Goal: Check status: Check status

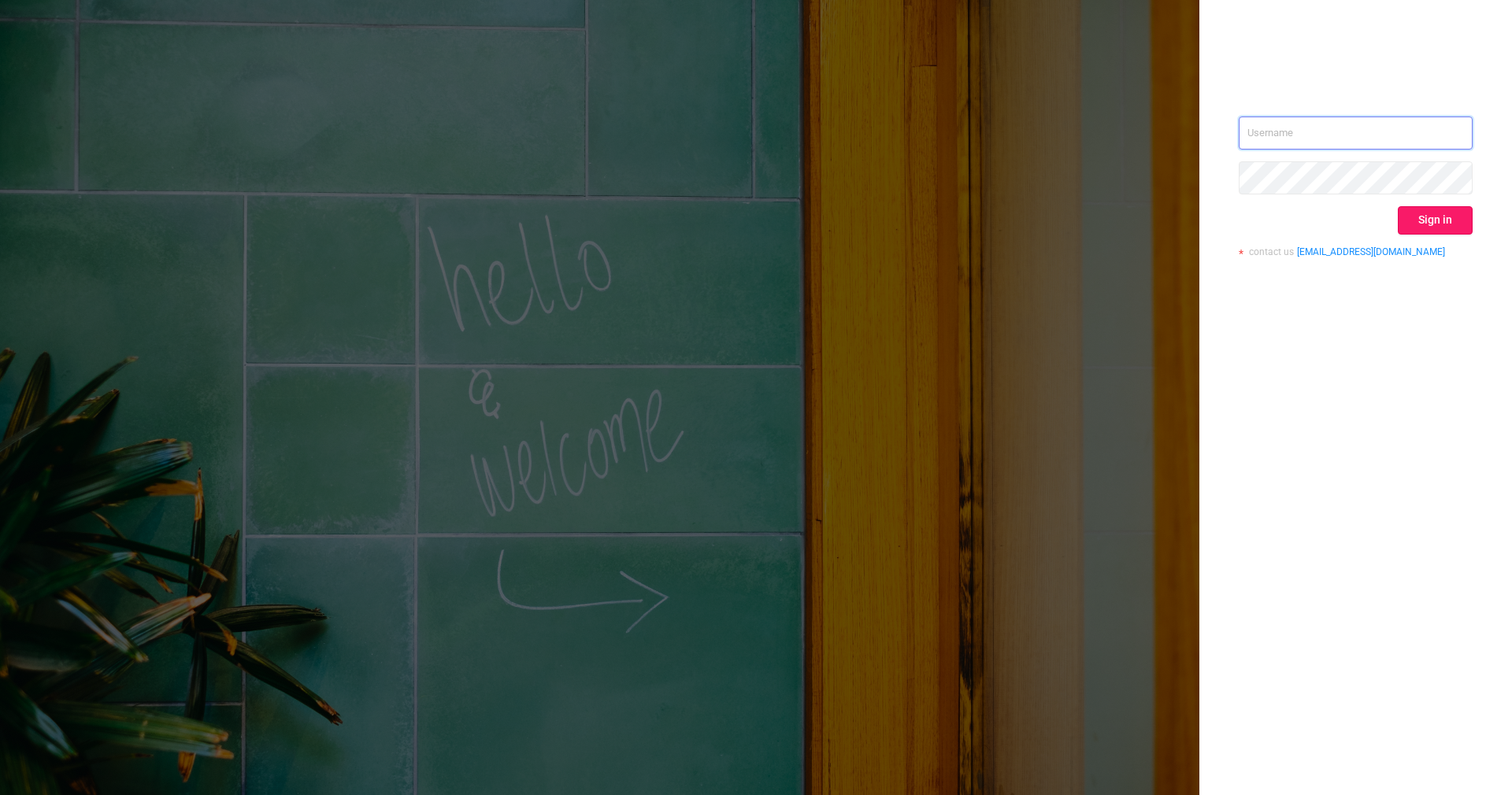
type input "[PERSON_NAME][EMAIL_ADDRESS][DOMAIN_NAME]"
click at [1434, 213] on button "Sign in" at bounding box center [1435, 220] width 75 height 28
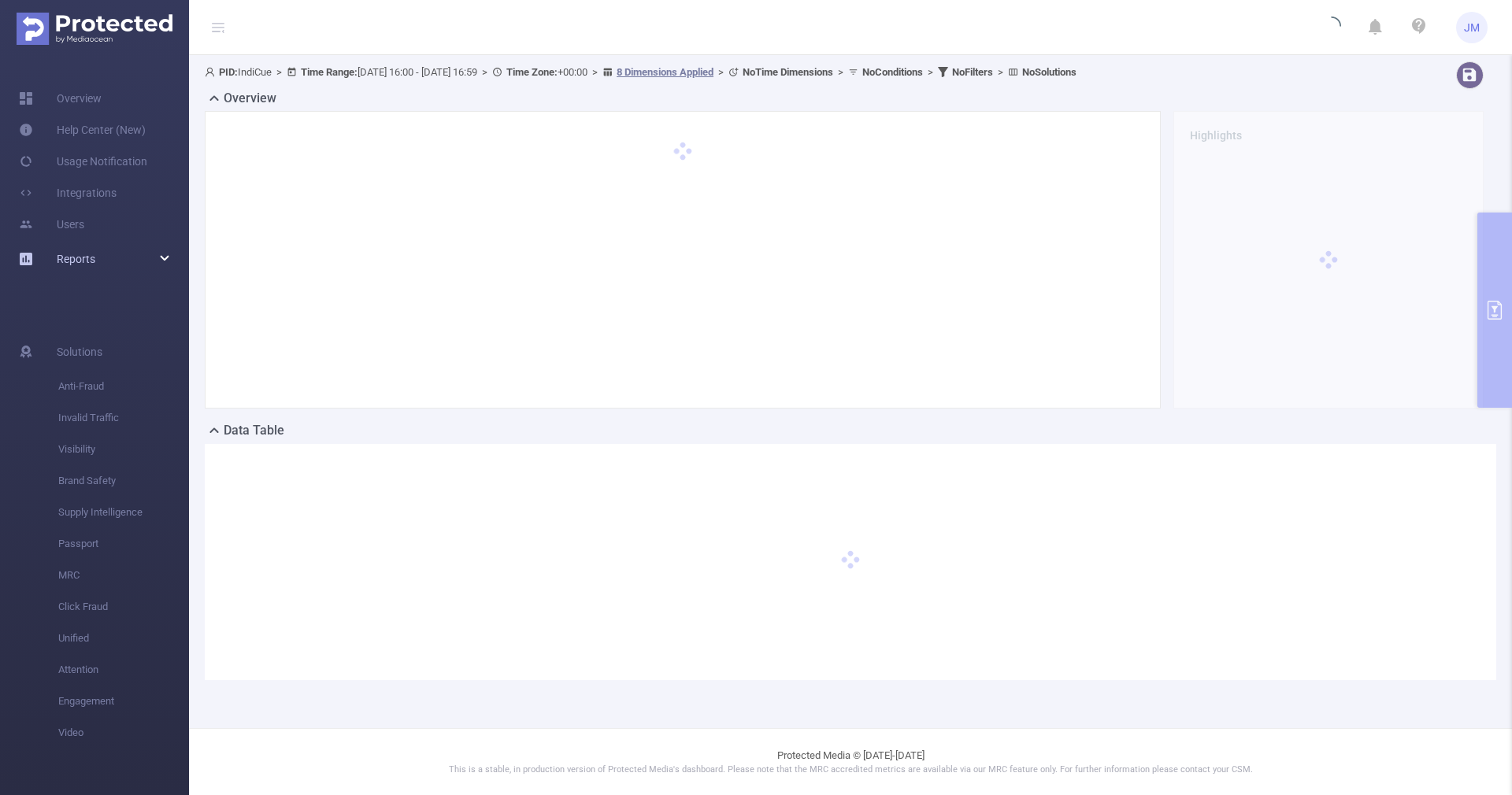
click at [79, 258] on span "Reports" at bounding box center [76, 258] width 39 height 12
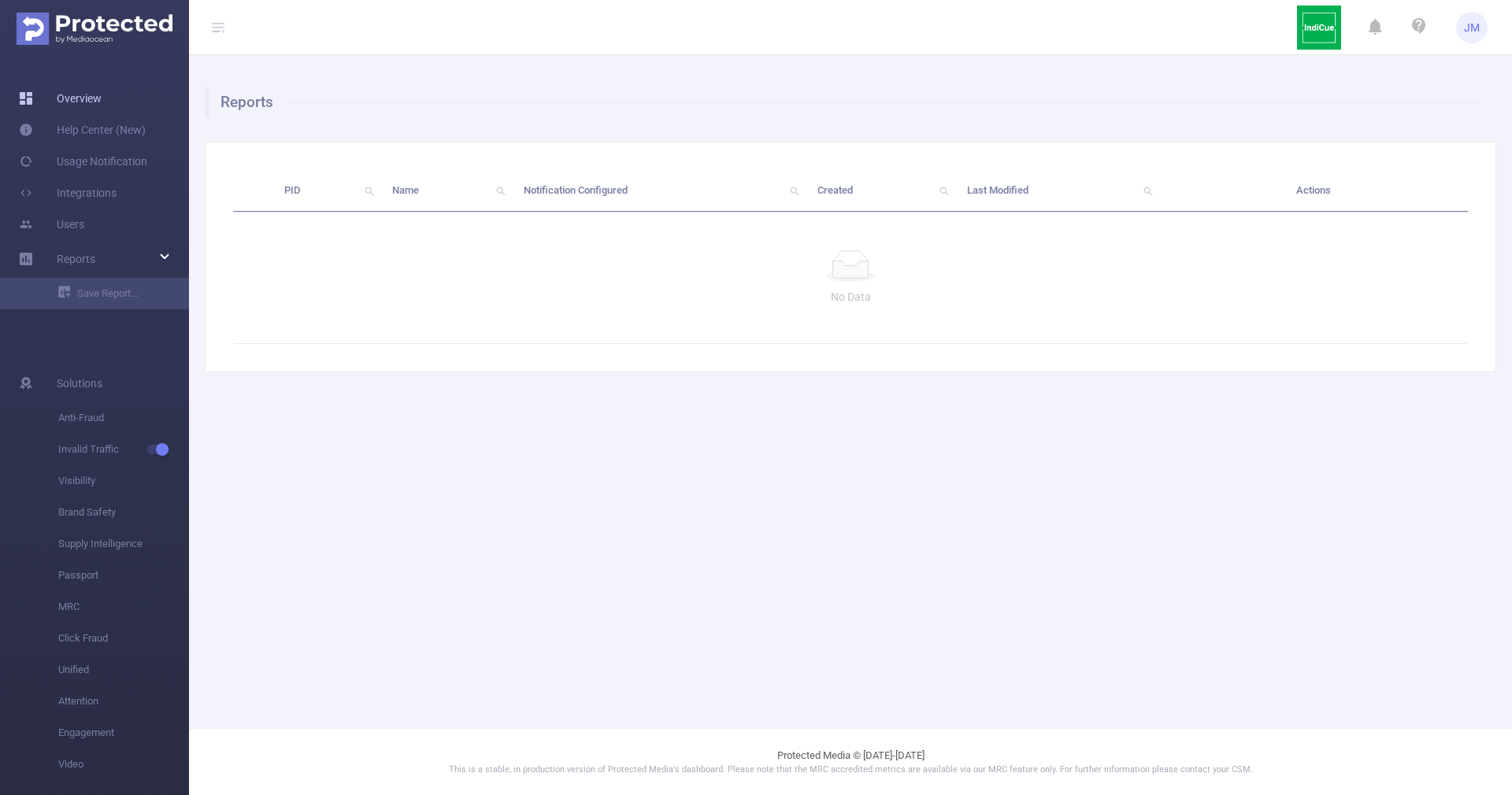
click at [96, 103] on link "Overview" at bounding box center [60, 98] width 83 height 31
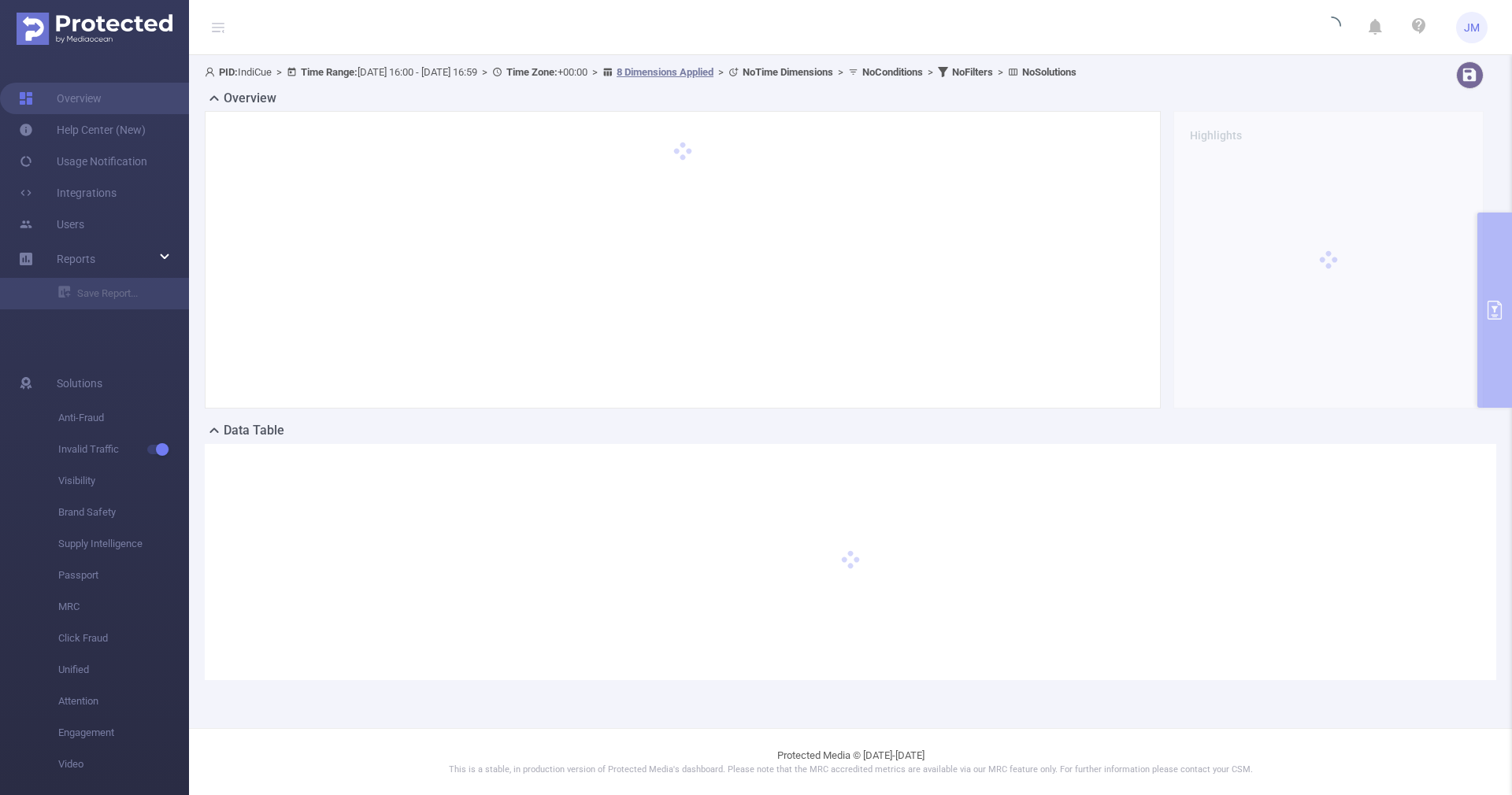
click at [414, 77] on span "PID: IndiCue > Time Range: [DATE] 16:00 - [DATE] 16:59 > Time Zone: +00:00 > 8 …" at bounding box center [641, 72] width 872 height 12
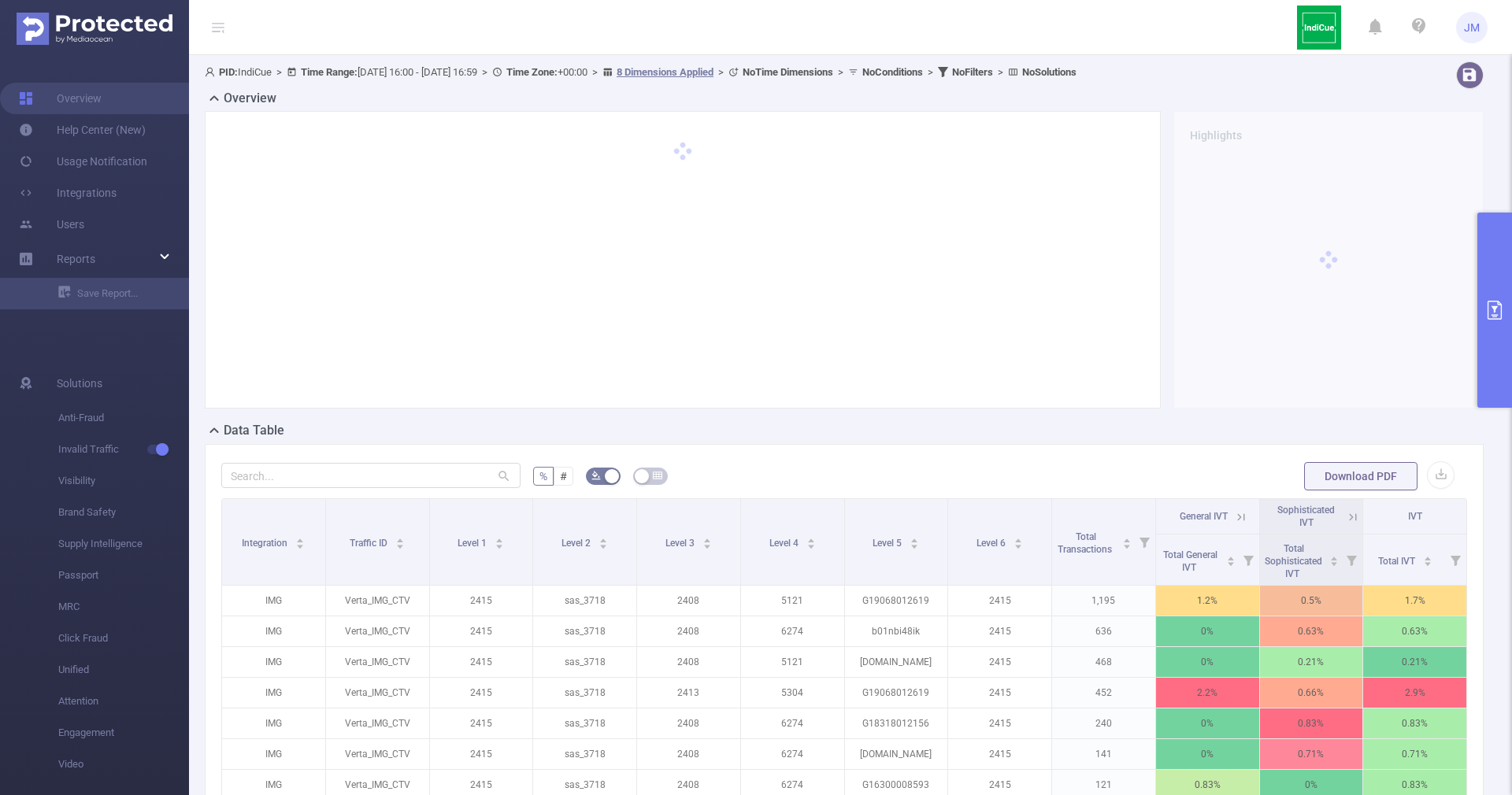
click at [1511, 255] on button "primary" at bounding box center [1495, 310] width 35 height 196
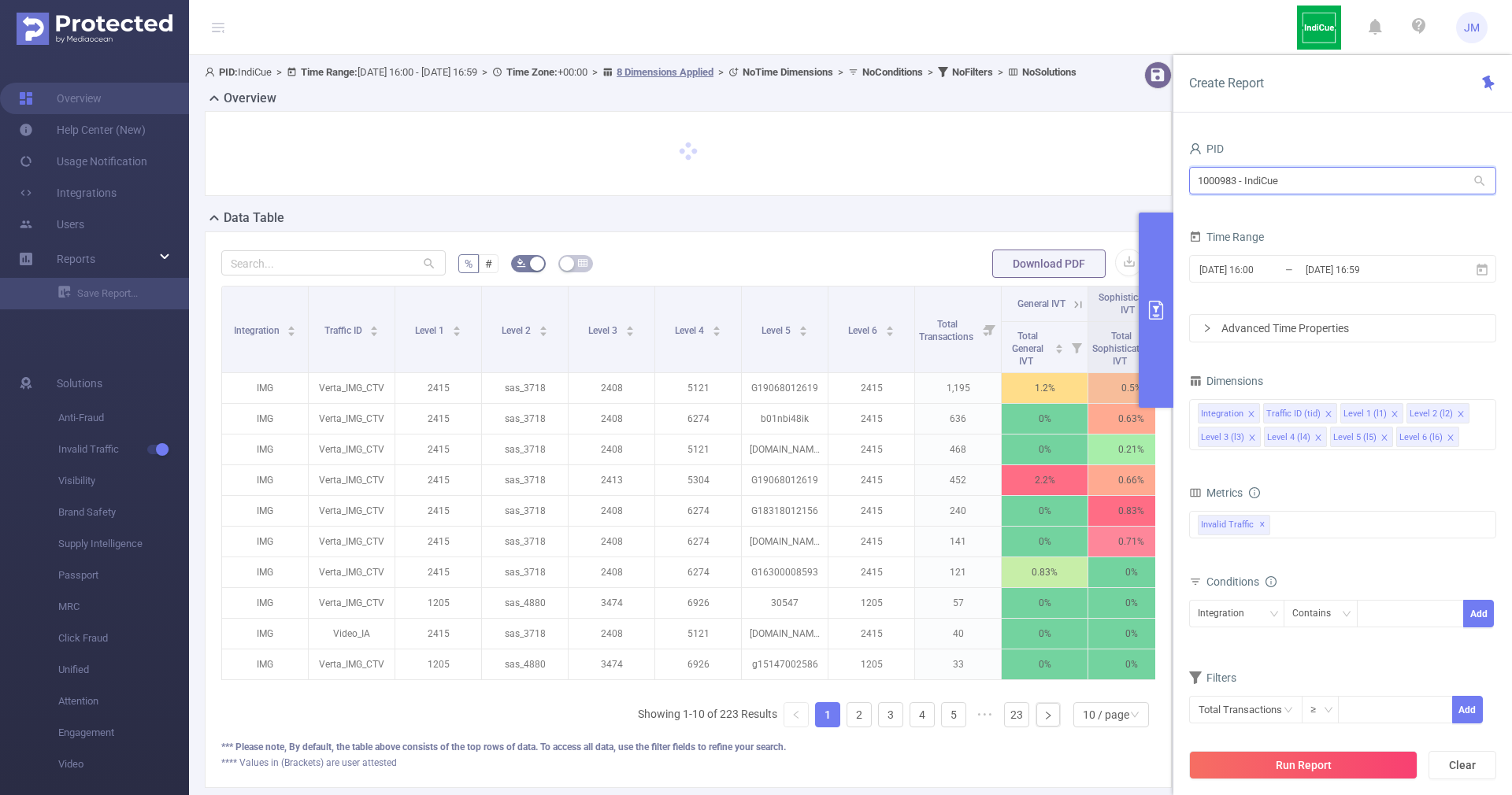
click at [1307, 180] on input "1000983 - IndiCue" at bounding box center [1343, 180] width 307 height 27
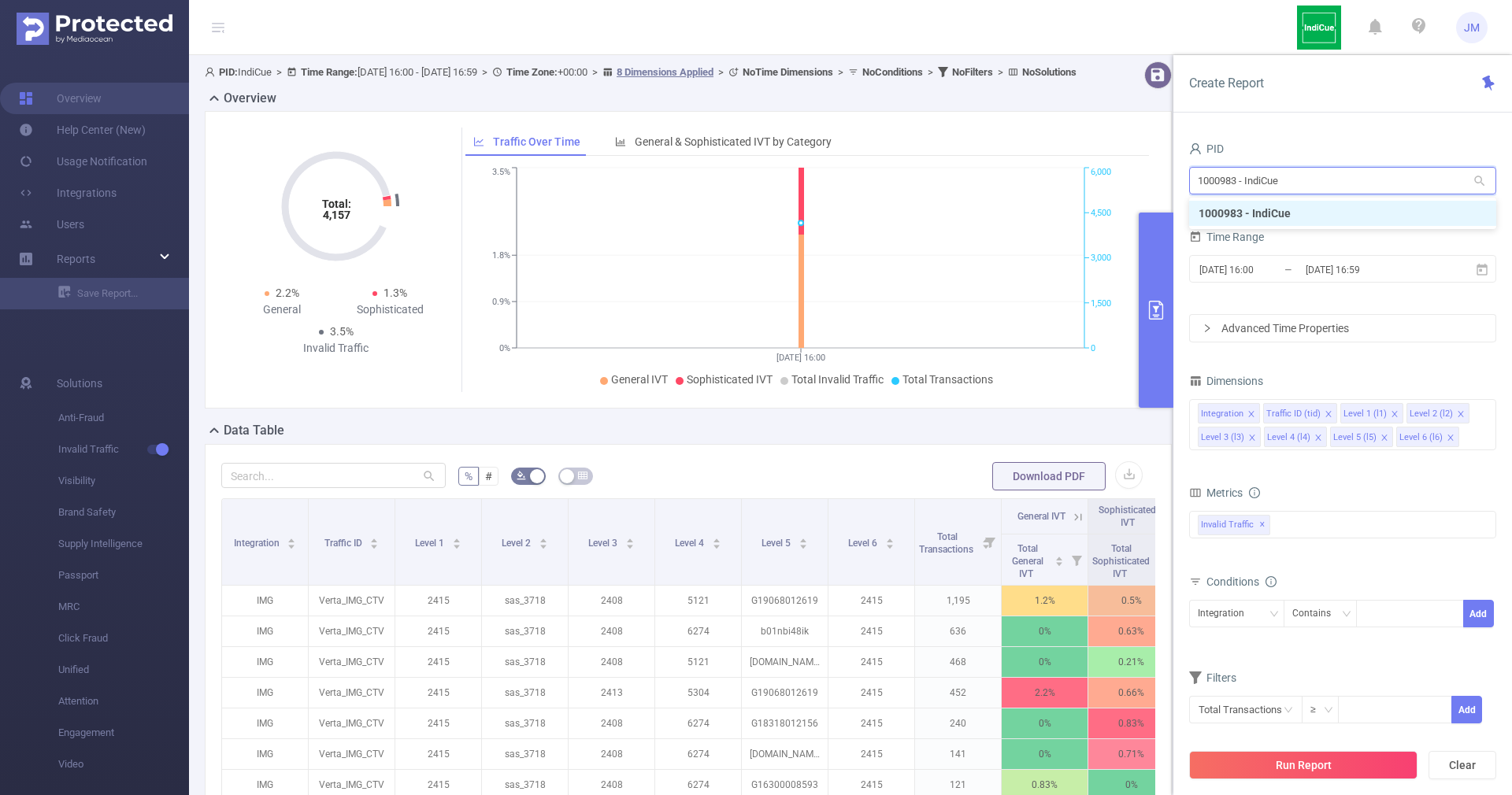
drag, startPoint x: 1399, startPoint y: 185, endPoint x: 1096, endPoint y: 178, distance: 303.1
click at [1096, 178] on section "PID: IndiCue > Time Range: [DATE] 16:00 - [DATE] 16:59 > Time Zone: +00:00 > 8 …" at bounding box center [851, 543] width 1323 height 977
click at [1249, 211] on li "1001020 - IndiCue PreBid" at bounding box center [1343, 213] width 307 height 26
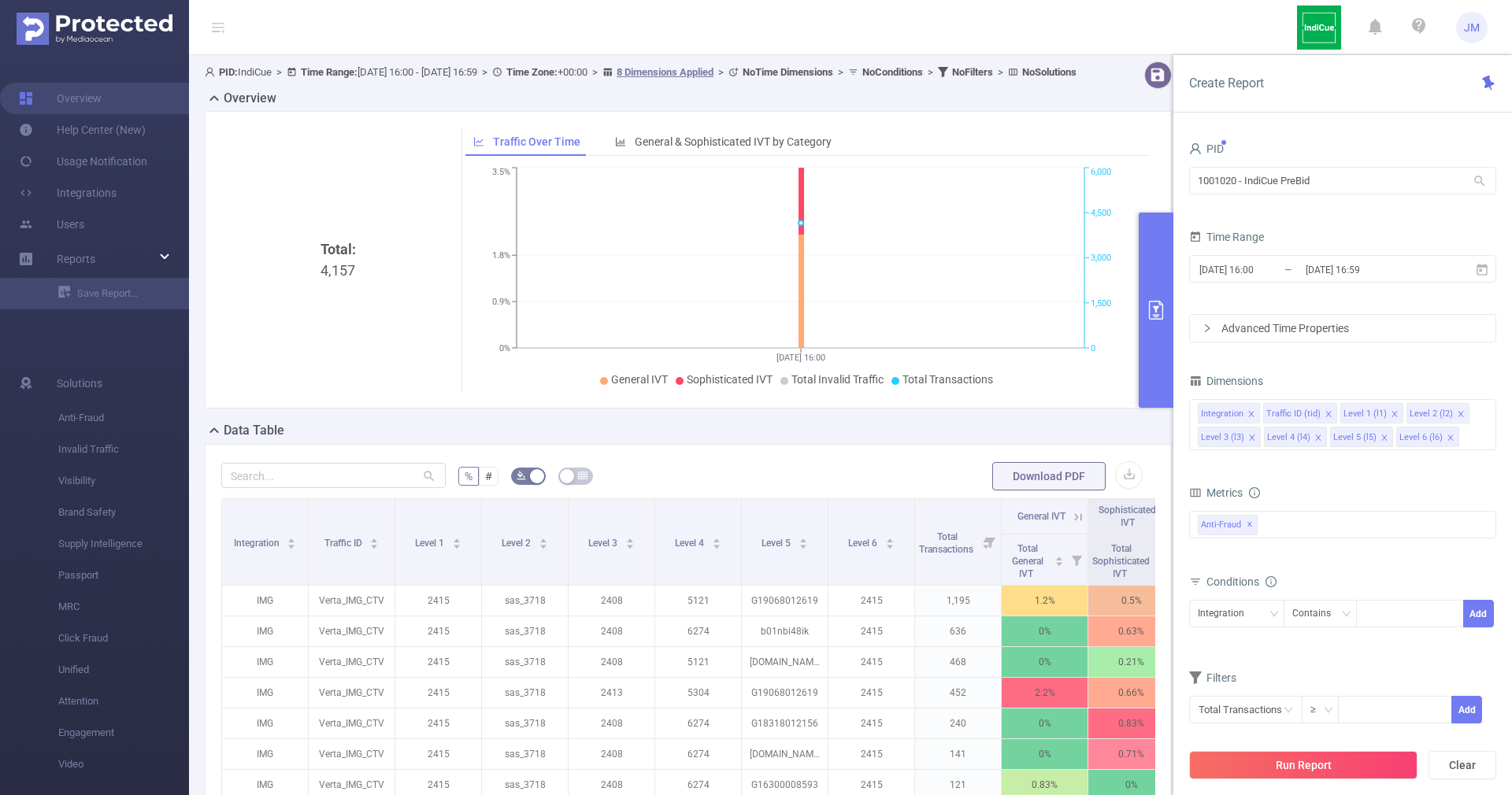
click at [508, 71] on span "PID: IndiCue > Time Range: [DATE] 16:00 - [DATE] 16:59 > Time Zone: +00:00 > 8 …" at bounding box center [641, 72] width 872 height 12
drag, startPoint x: 320, startPoint y: 70, endPoint x: 352, endPoint y: 69, distance: 32.0
click at [323, 70] on b "Time Range:" at bounding box center [329, 72] width 57 height 12
drag, startPoint x: 476, startPoint y: 66, endPoint x: 485, endPoint y: 65, distance: 9.1
click at [477, 66] on span "PID: IndiCue > Time Range: [DATE] 16:00 - [DATE] 16:59 > Time Zone: +00:00 > 8 …" at bounding box center [641, 72] width 872 height 12
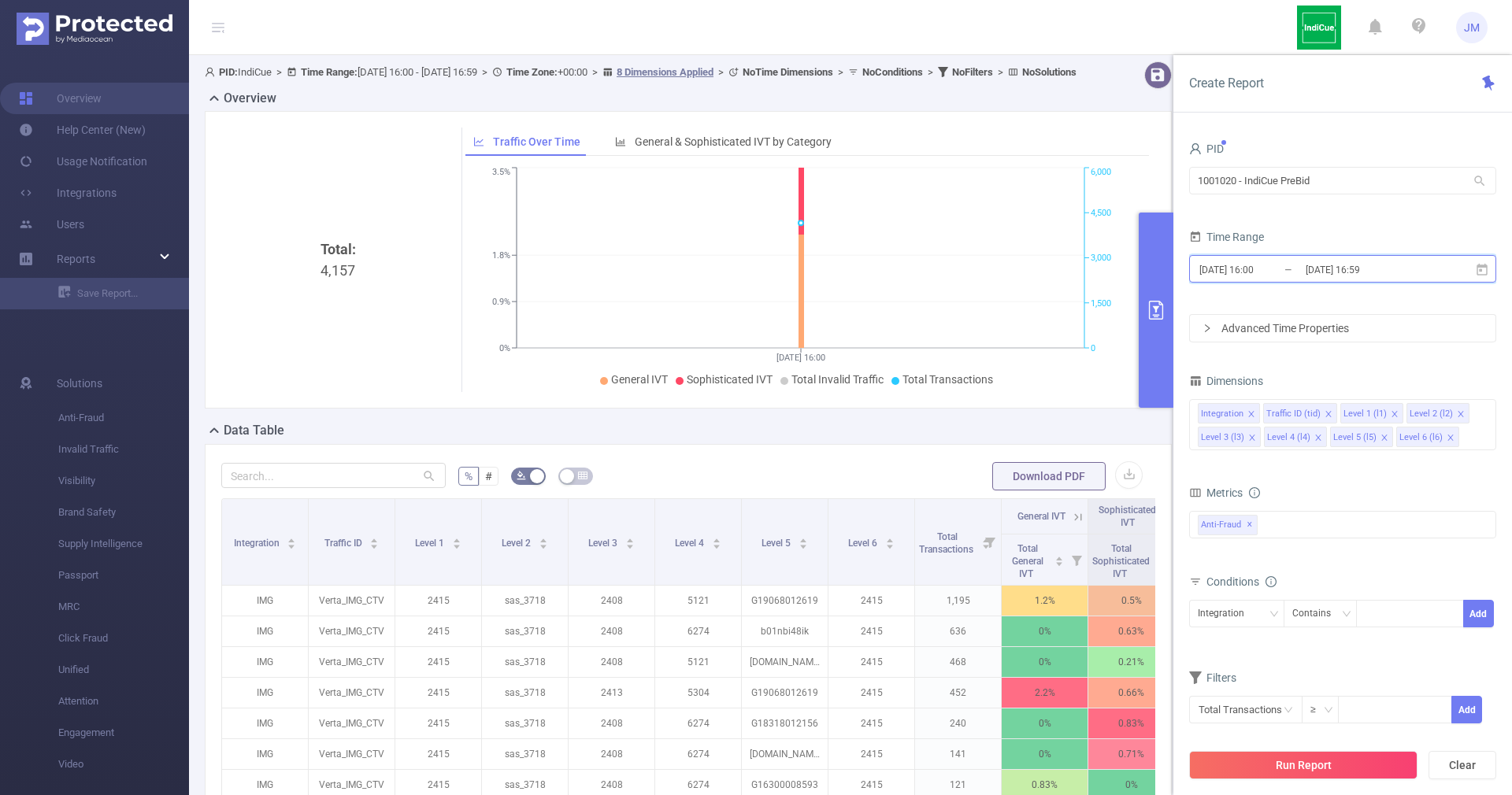
click at [1483, 274] on icon at bounding box center [1481, 269] width 11 height 12
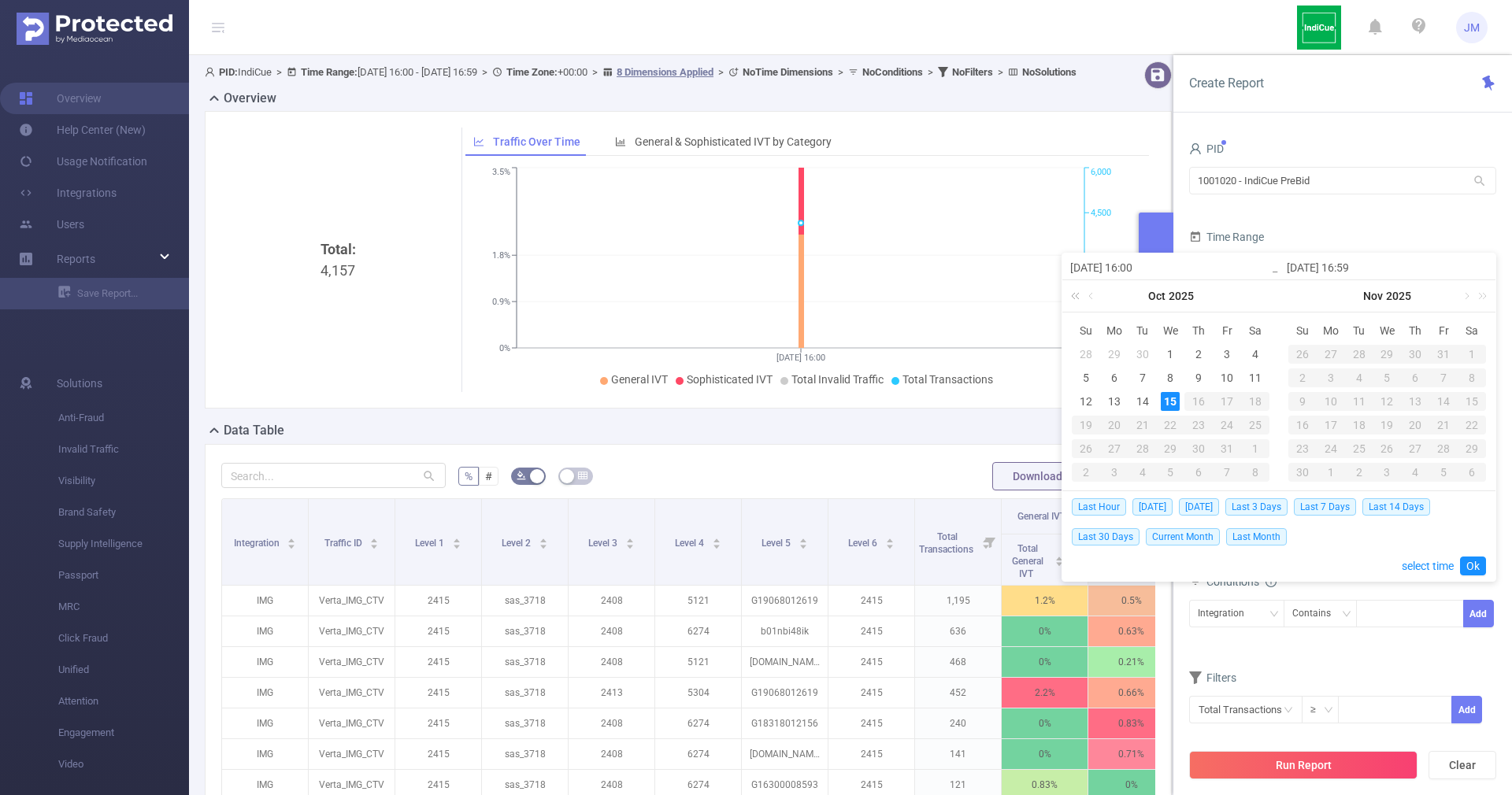
click at [1078, 295] on link at bounding box center [1078, 296] width 21 height 31
click at [1481, 295] on link at bounding box center [1480, 296] width 21 height 31
click at [1095, 297] on link at bounding box center [1092, 296] width 14 height 31
click at [1256, 538] on span "Last Month" at bounding box center [1256, 537] width 60 height 17
type input "[DATE] 00:00"
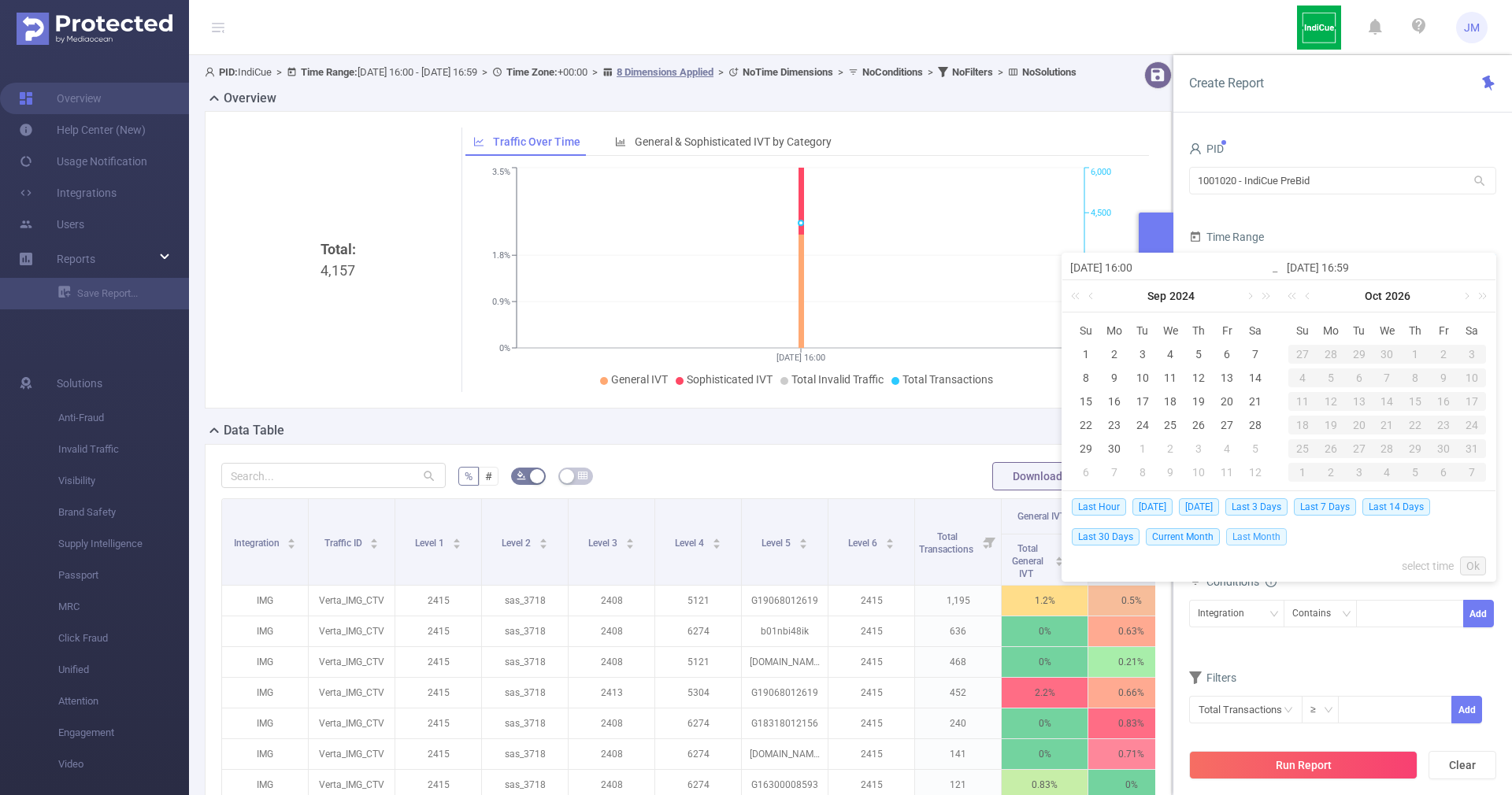
type input "[DATE] 23:59"
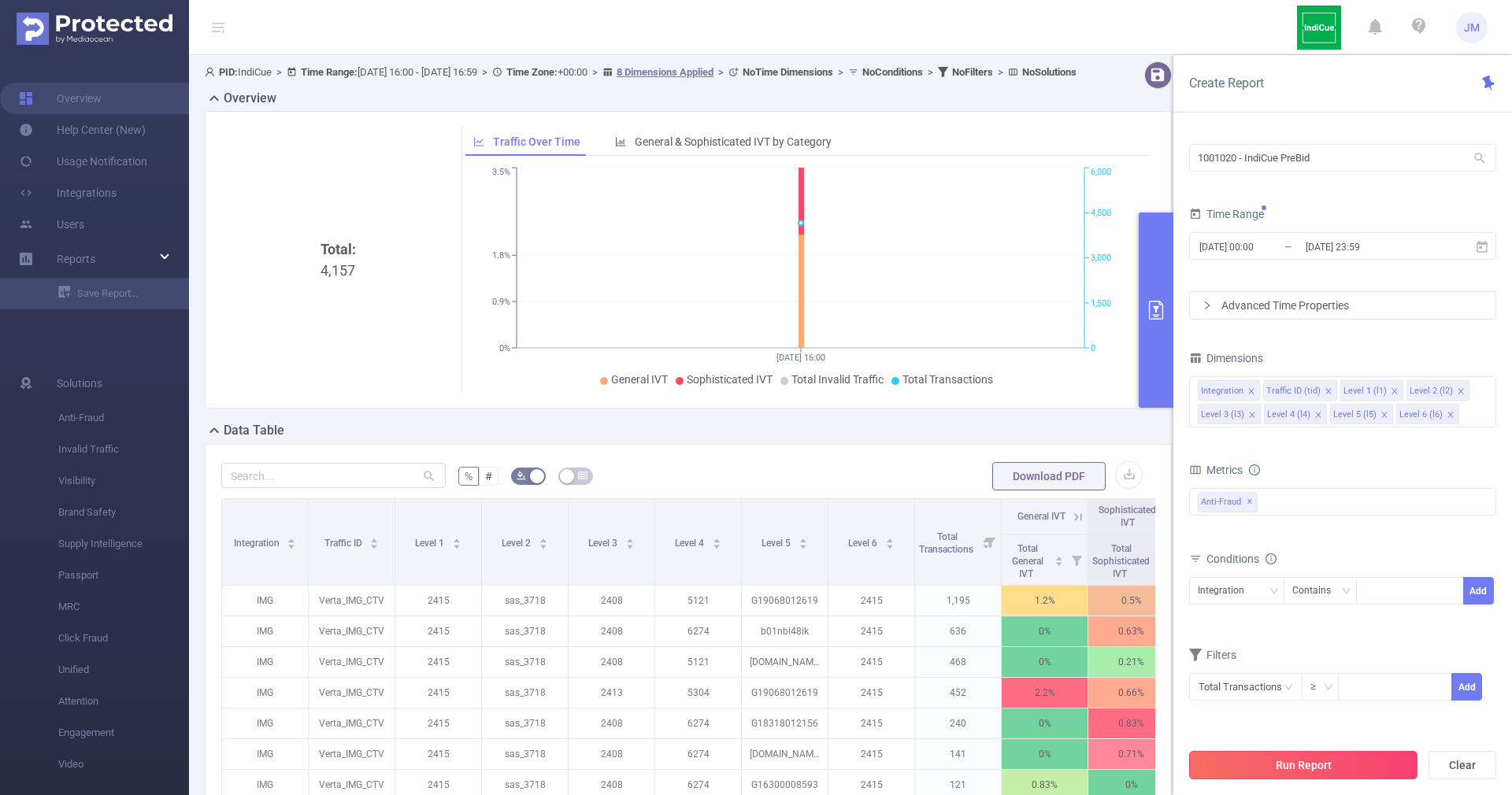
click at [1320, 766] on button "Run Report" at bounding box center [1303, 765] width 229 height 28
